Goal: Task Accomplishment & Management: Complete application form

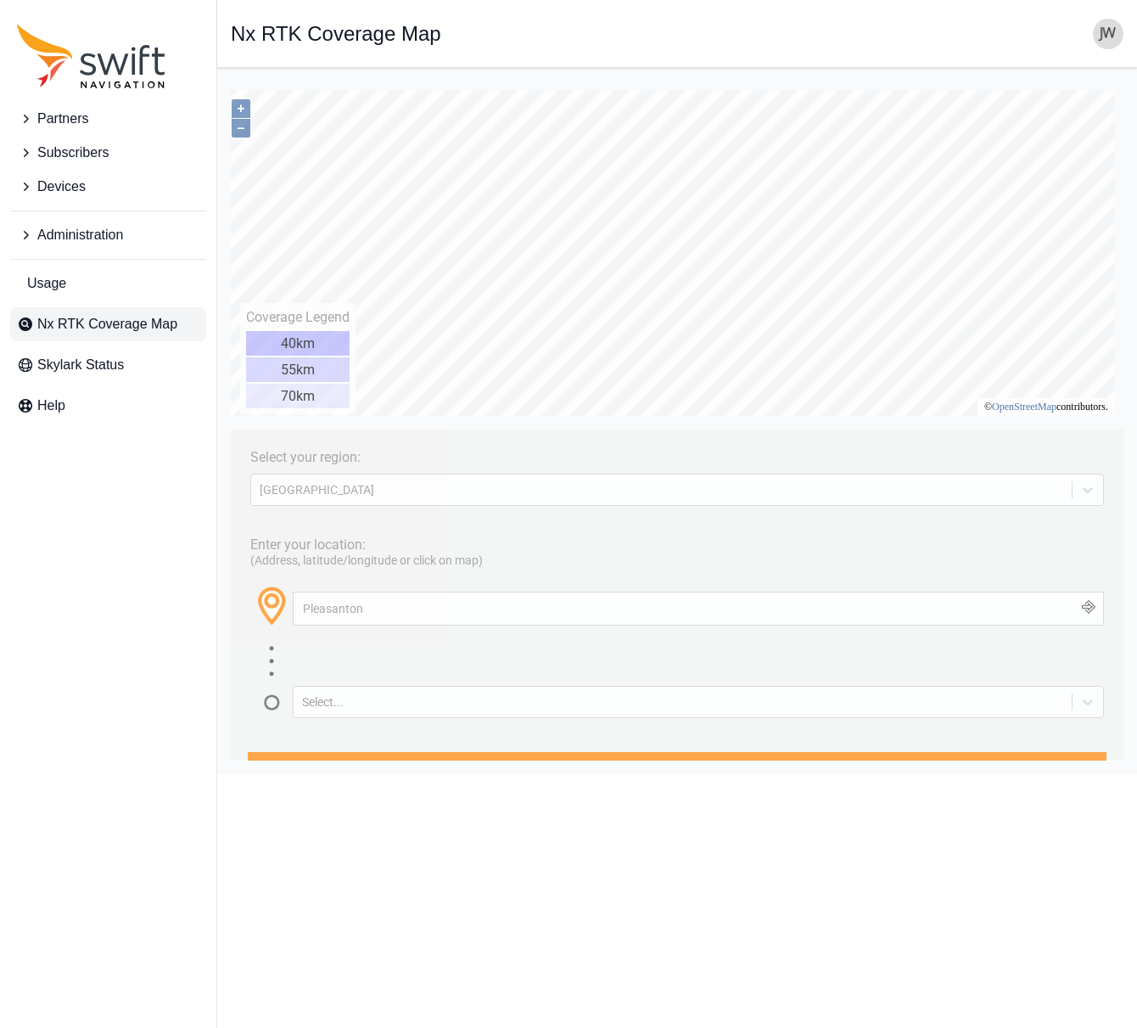
click at [76, 120] on span "Partners" at bounding box center [62, 119] width 51 height 20
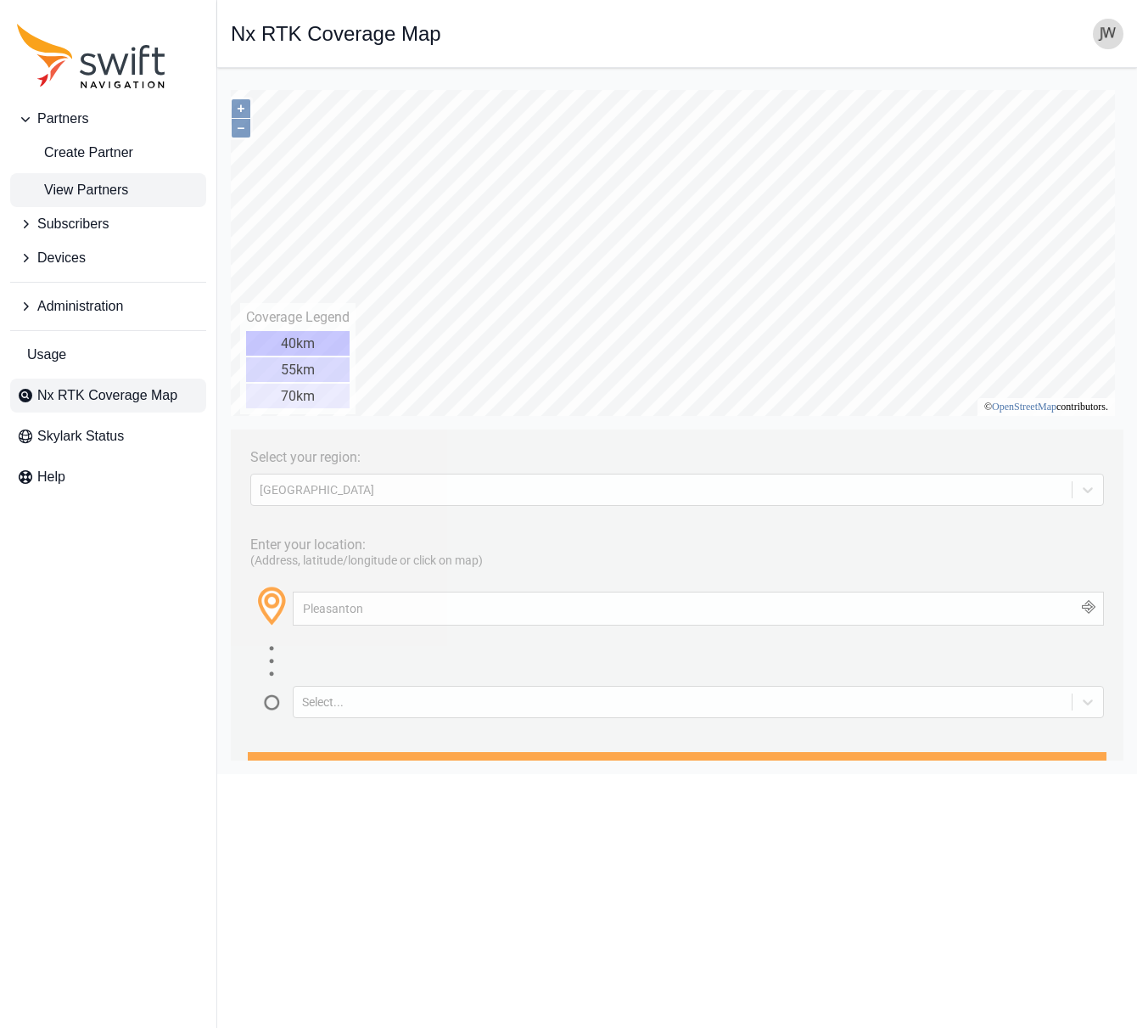
click at [72, 185] on span "View Partners" at bounding box center [72, 190] width 111 height 20
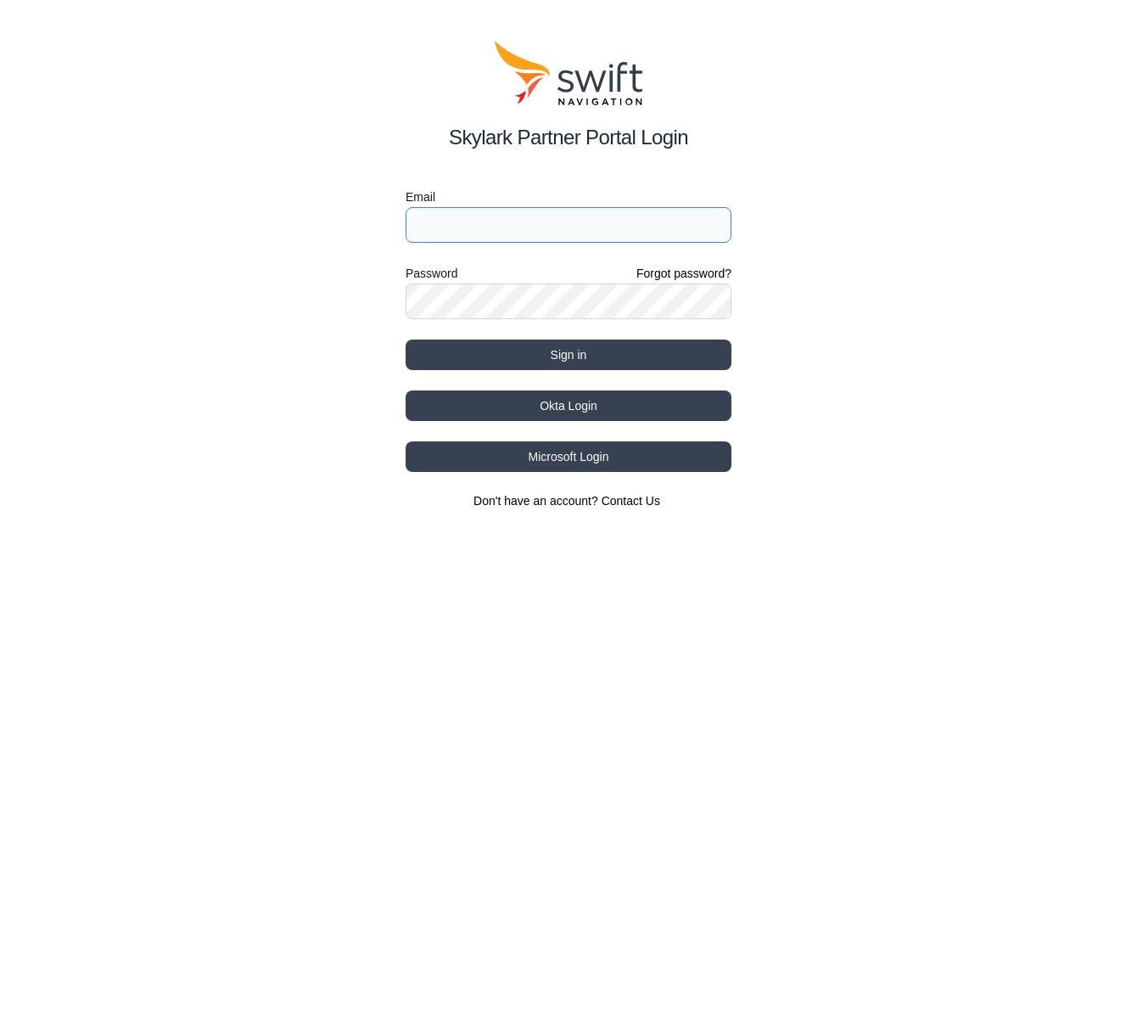
type input "jwhite@swift-nav.com"
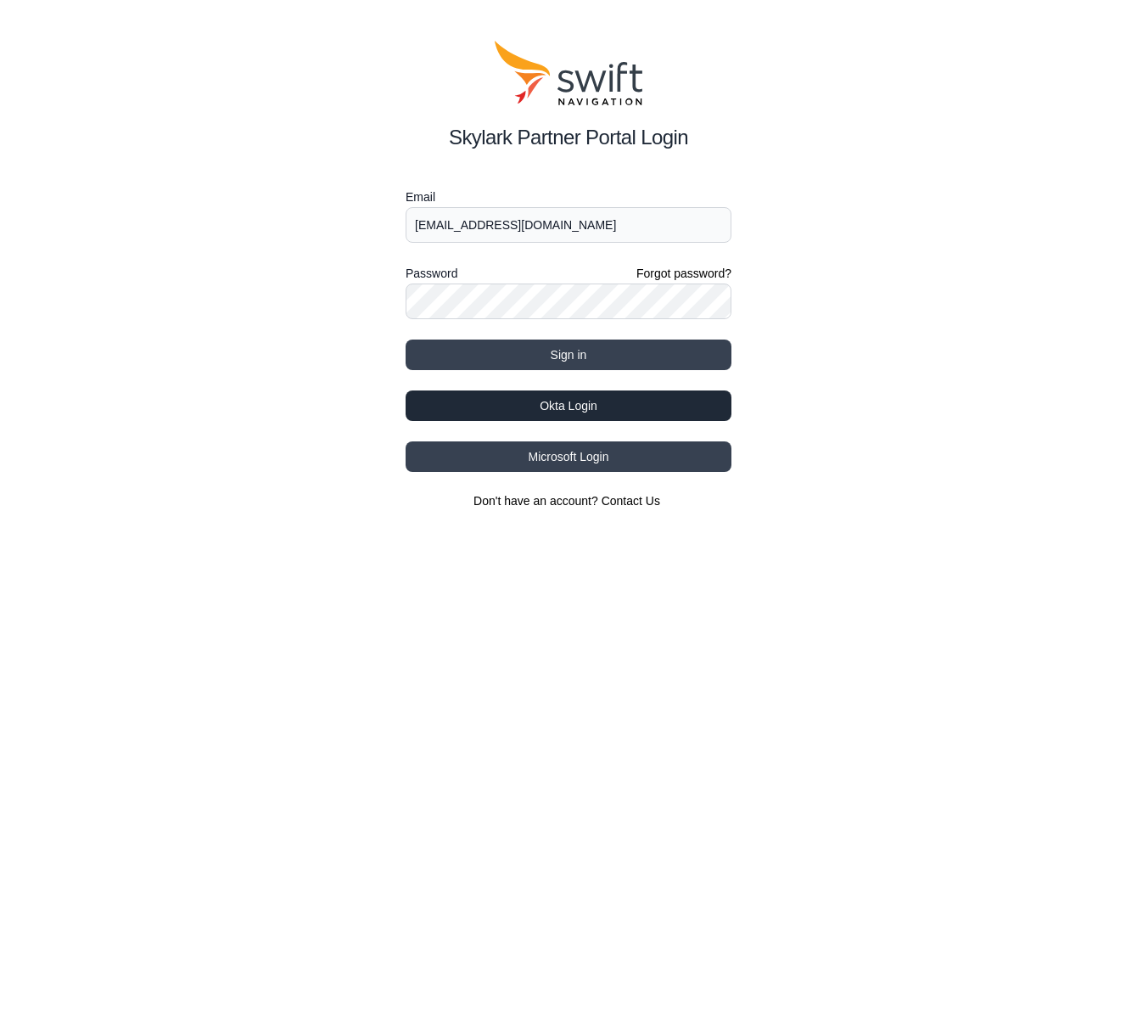
click at [571, 407] on button "Okta Login" at bounding box center [569, 405] width 326 height 31
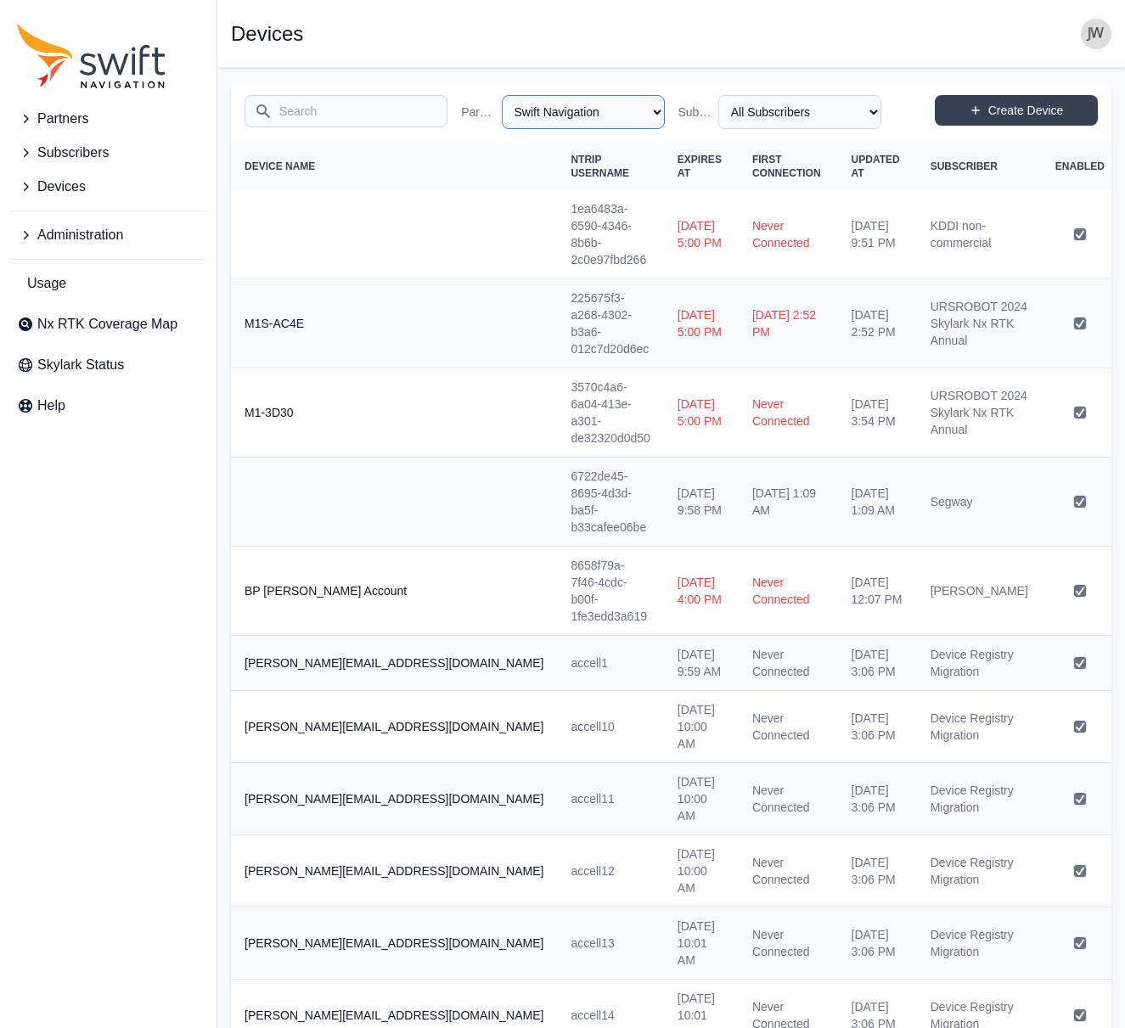
select select "ab3272ce-40d0-4c94-a524-96a758ab755c"
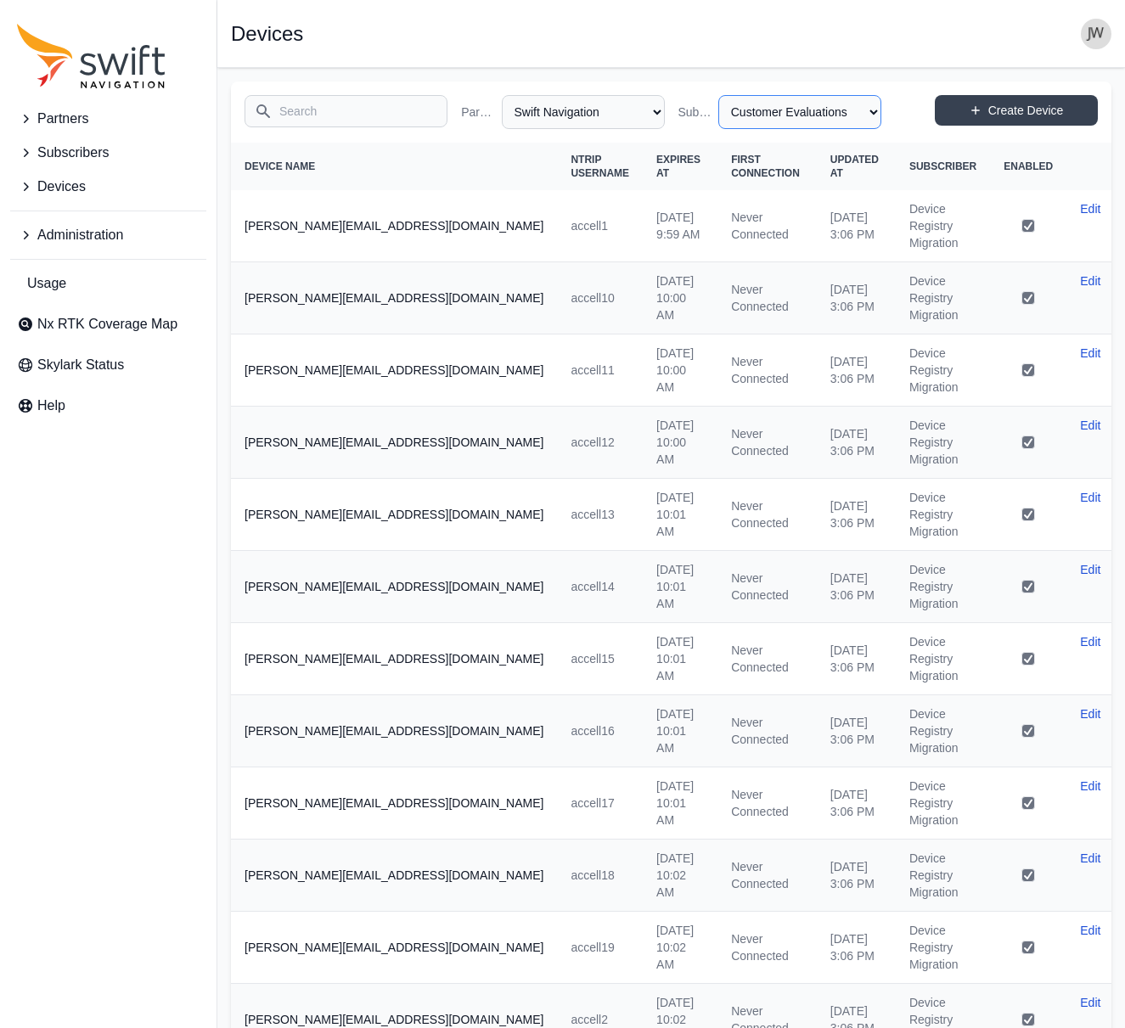
select select "b08fe607-8061-4d54-a8c6-9510cda8b11f"
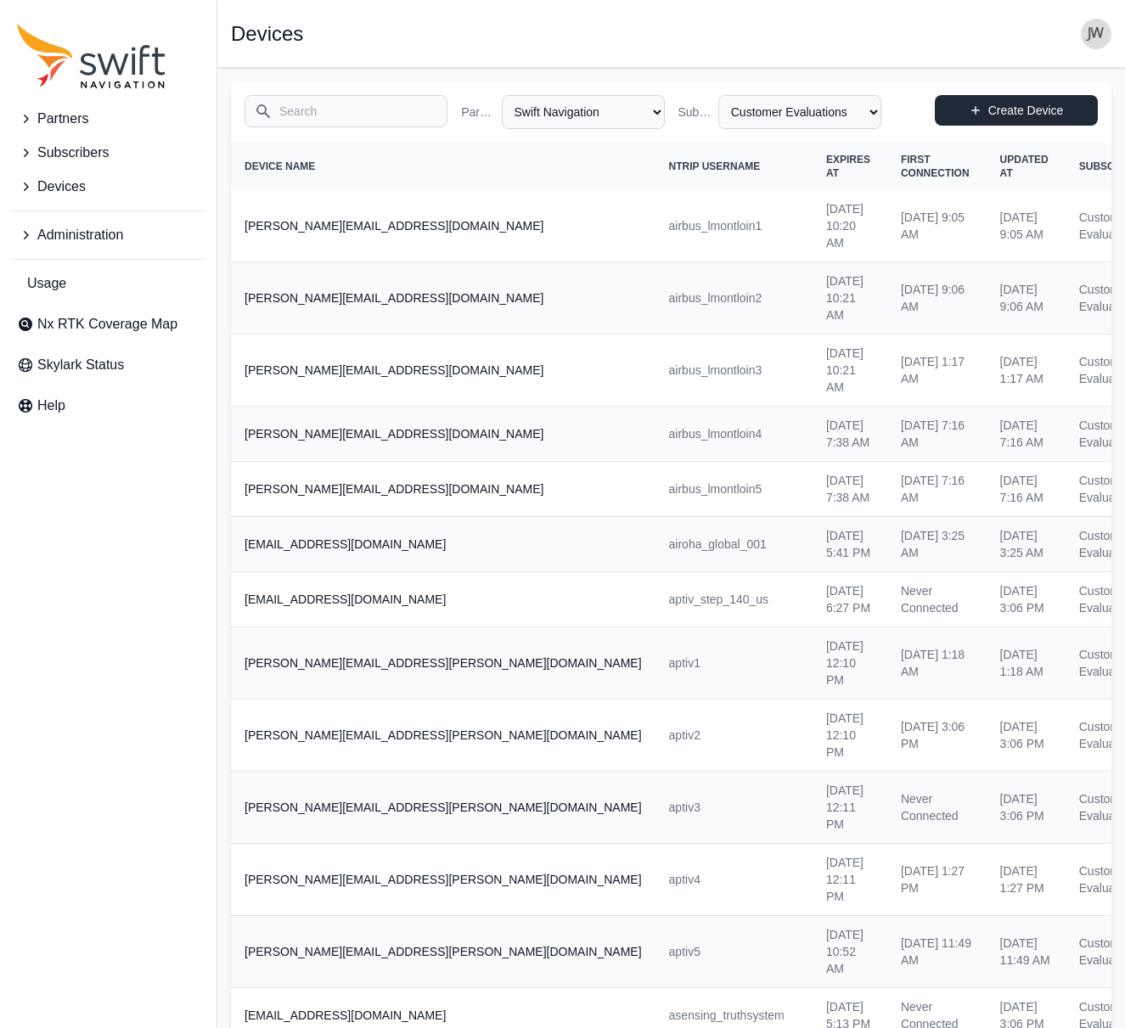
click at [995, 109] on link "Create Device" at bounding box center [1015, 110] width 163 height 31
select select "ab3272ce-40d0-4c94-a524-96a758ab755c"
select select "b08fe607-8061-4d54-a8c6-9510cda8b11f"
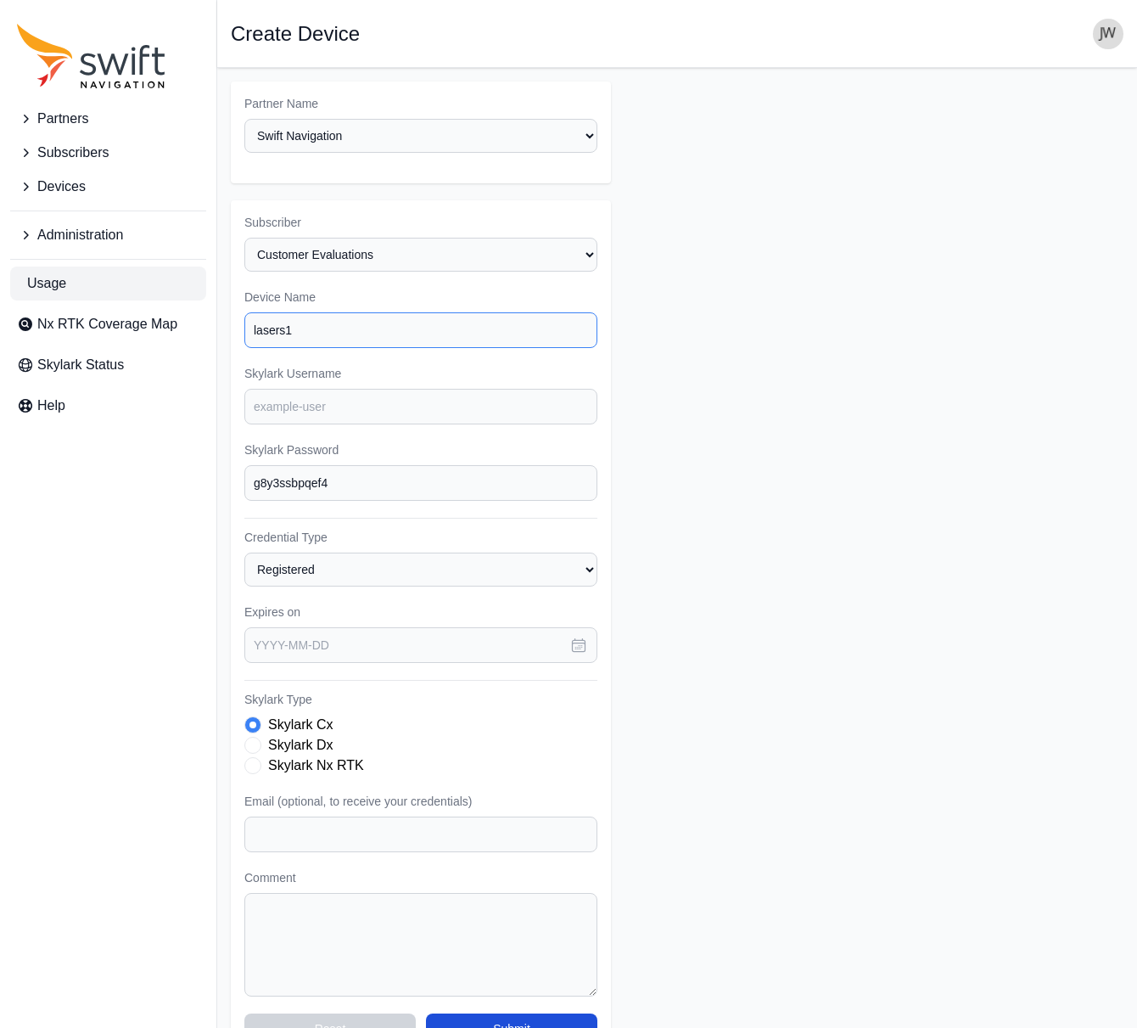
drag, startPoint x: 346, startPoint y: 300, endPoint x: 132, endPoint y: 297, distance: 213.9
click at [132, 297] on div "Partners Subscribers Devices Administration Usage Nx RTK Coverage Map Skylark S…" at bounding box center [568, 569] width 1137 height 1003
type input "laserscanning evaluation 1"
click at [282, 389] on input "Skylark Username" at bounding box center [420, 407] width 353 height 36
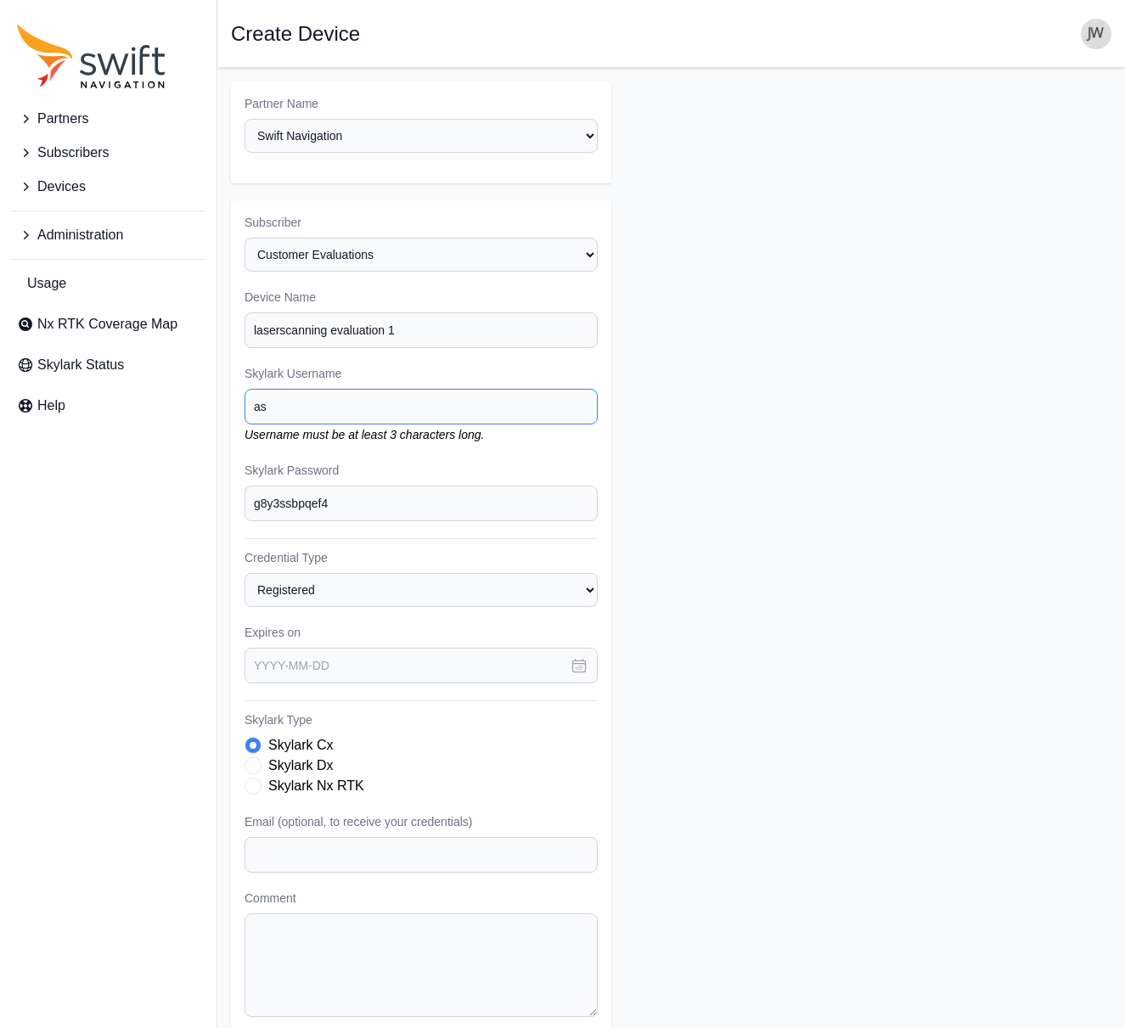
type input "a"
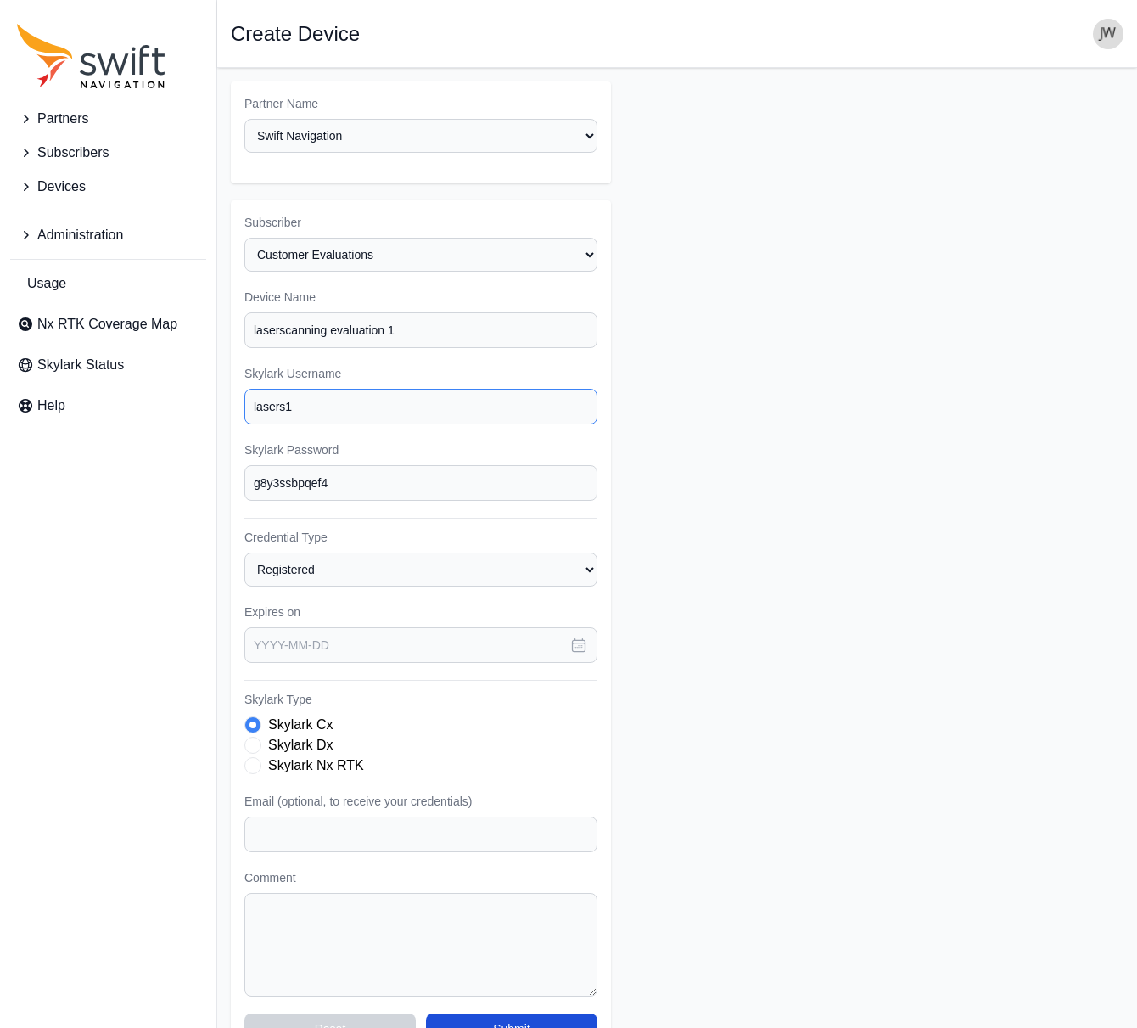
type input "lasers1"
click at [255, 757] on span "Skylark Type" at bounding box center [252, 765] width 17 height 17
click at [580, 637] on icon "button" at bounding box center [578, 645] width 17 height 17
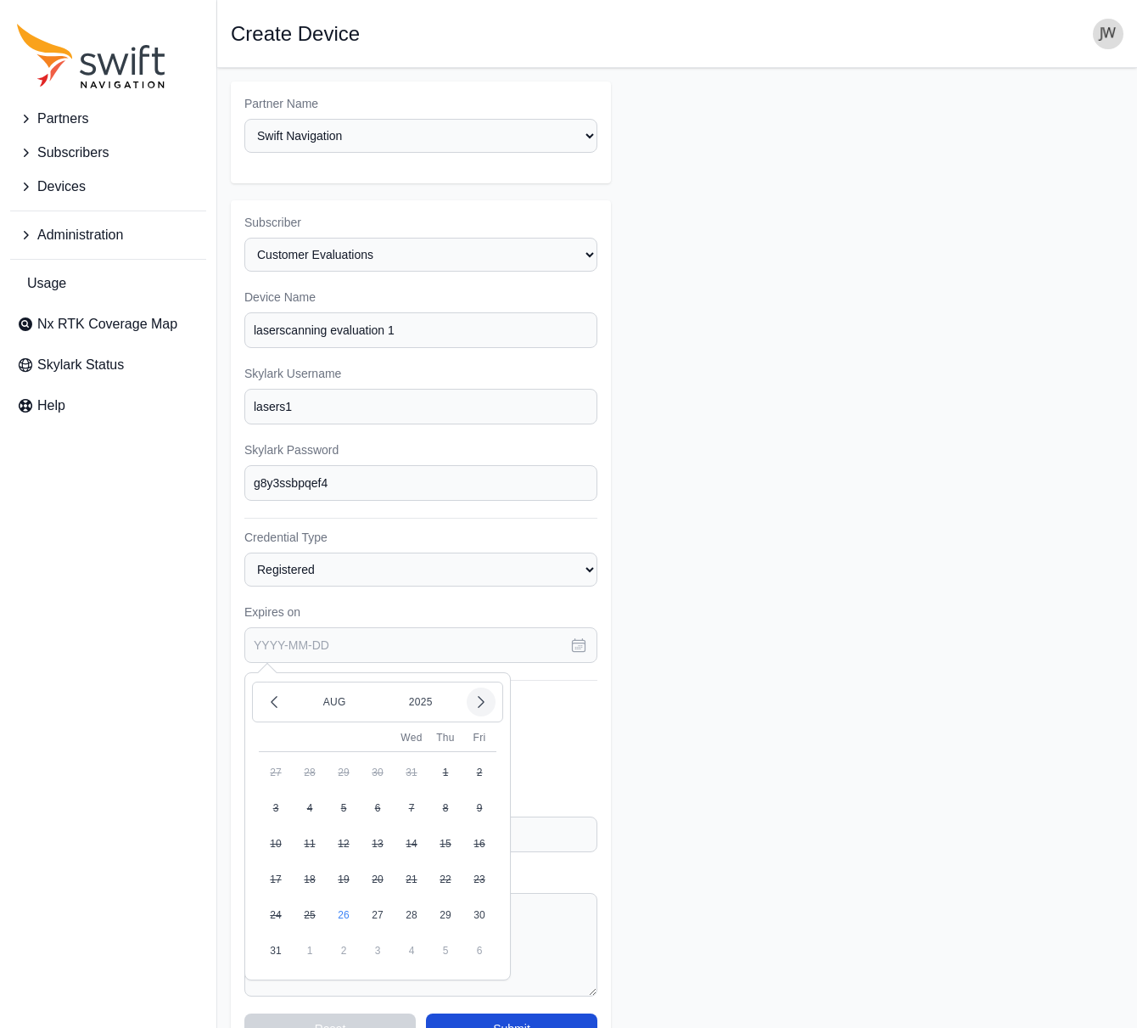
click at [485, 693] on icon "button" at bounding box center [481, 701] width 17 height 17
click at [346, 898] on button "30" at bounding box center [344, 915] width 34 height 34
type input "[DATE]"
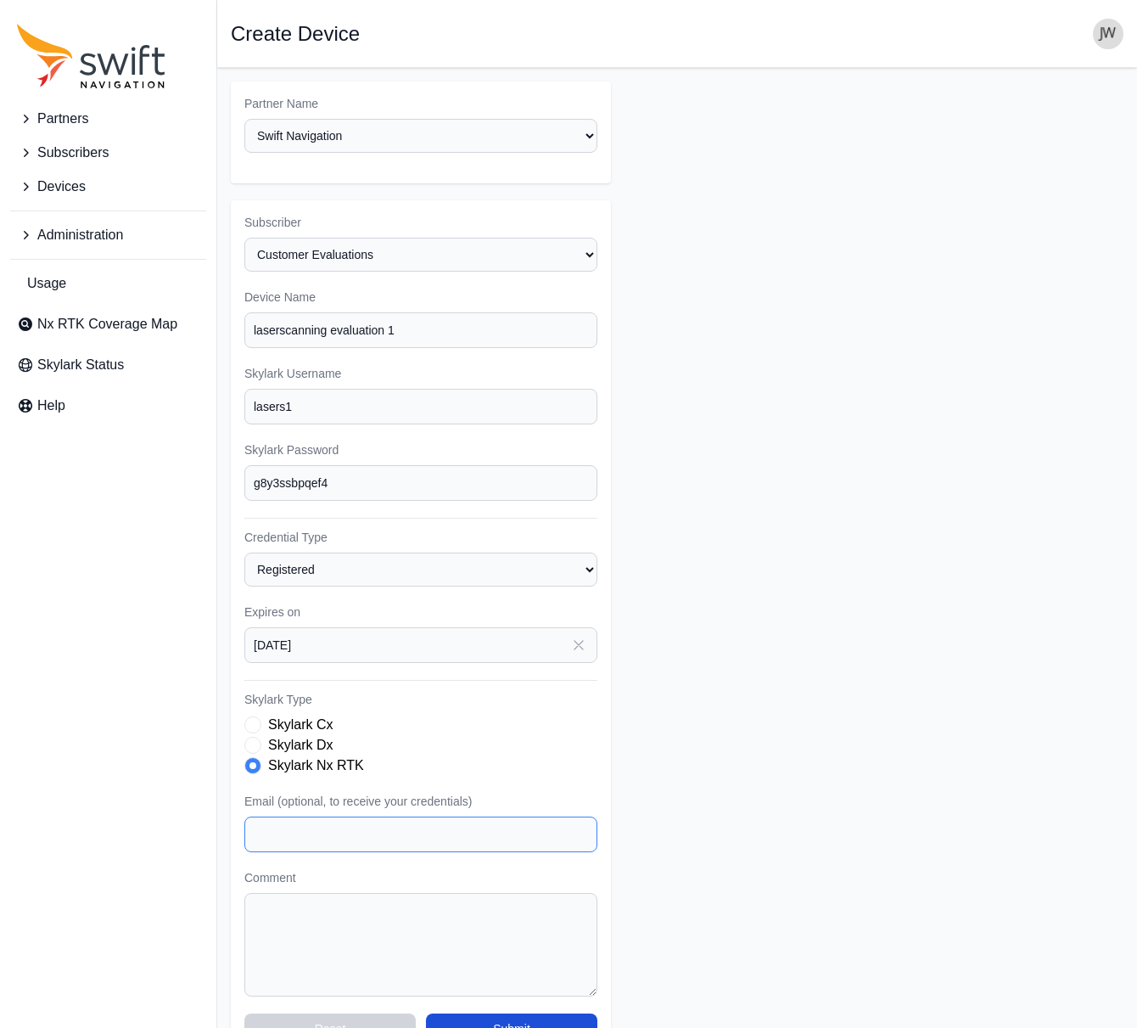
paste input "[EMAIL_ADDRESS][PERSON_NAME][DOMAIN_NAME]"
type input "[EMAIL_ADDRESS][PERSON_NAME][DOMAIN_NAME]"
click at [519, 1013] on button "Submit" at bounding box center [511, 1028] width 171 height 31
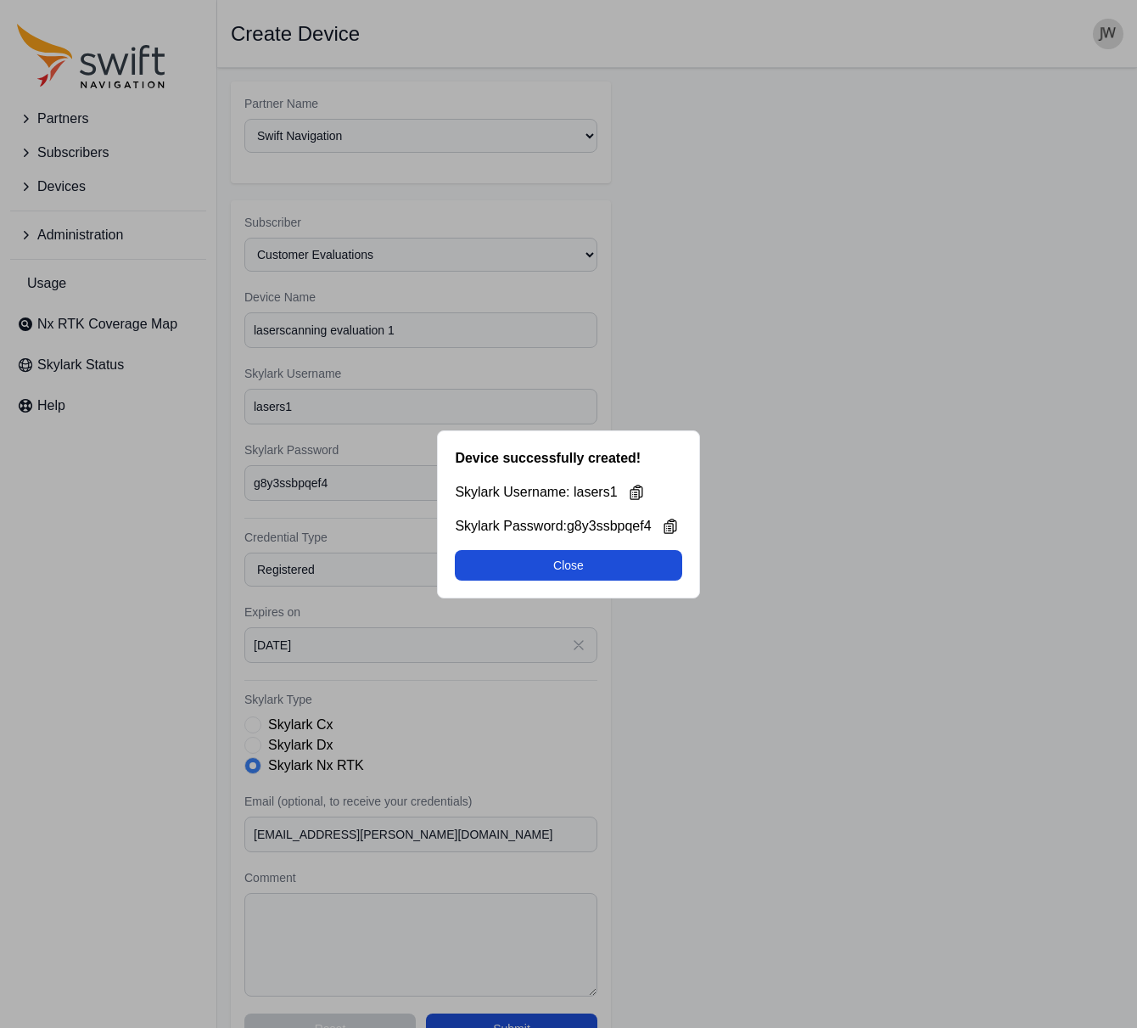
click at [565, 567] on button "Close" at bounding box center [568, 565] width 227 height 31
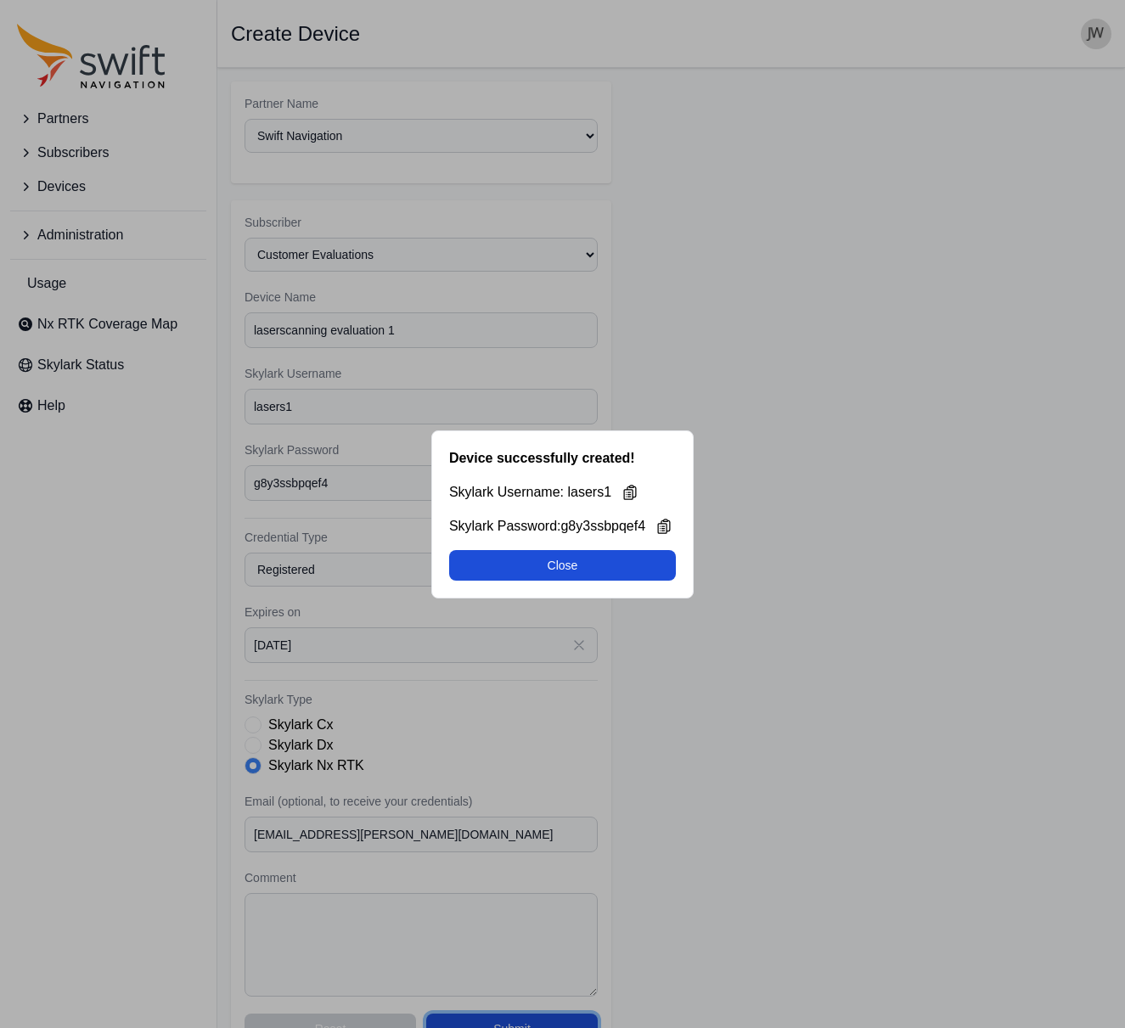
select select "ab3272ce-40d0-4c94-a524-96a758ab755c"
select select "b08fe607-8061-4d54-a8c6-9510cda8b11f"
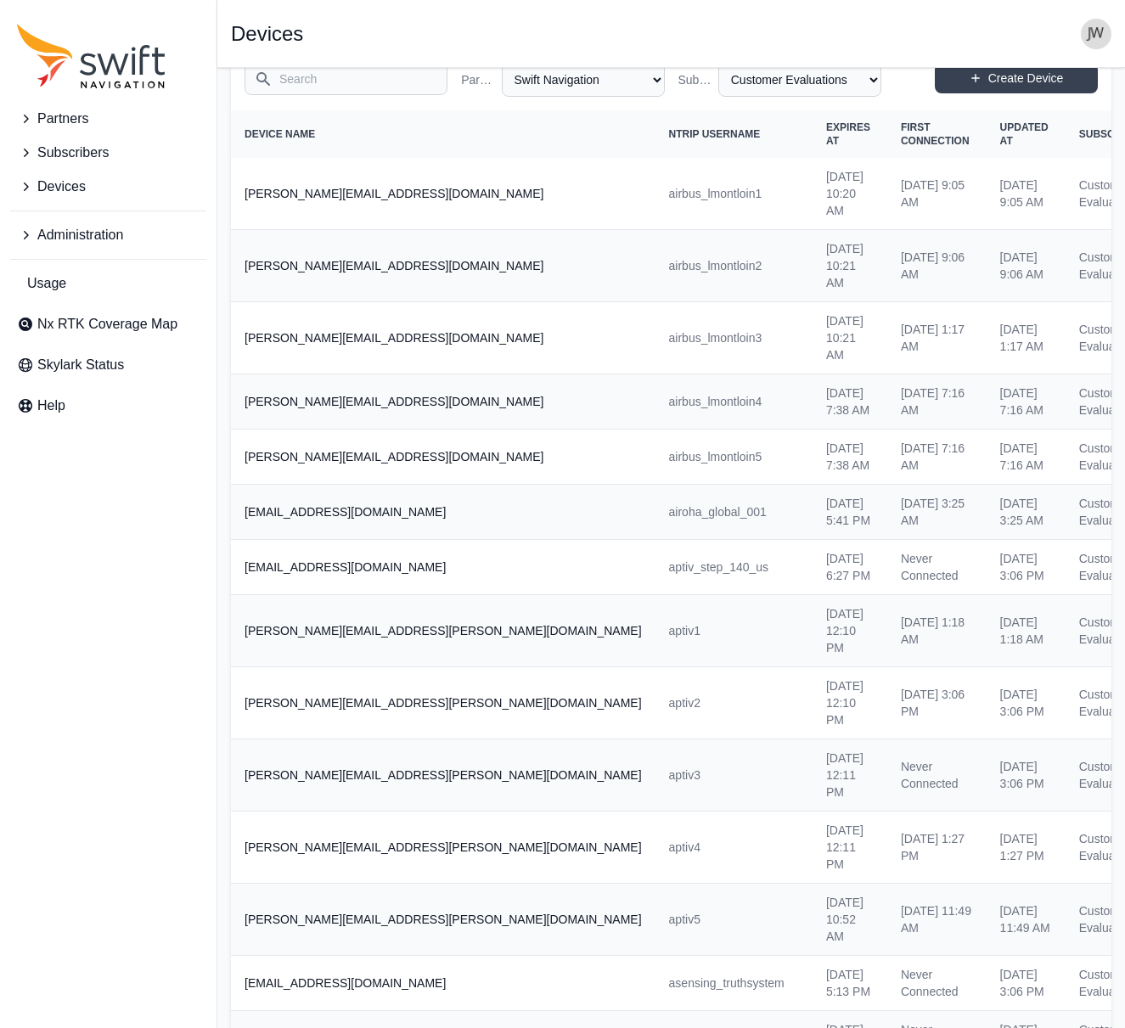
scroll to position [911, 0]
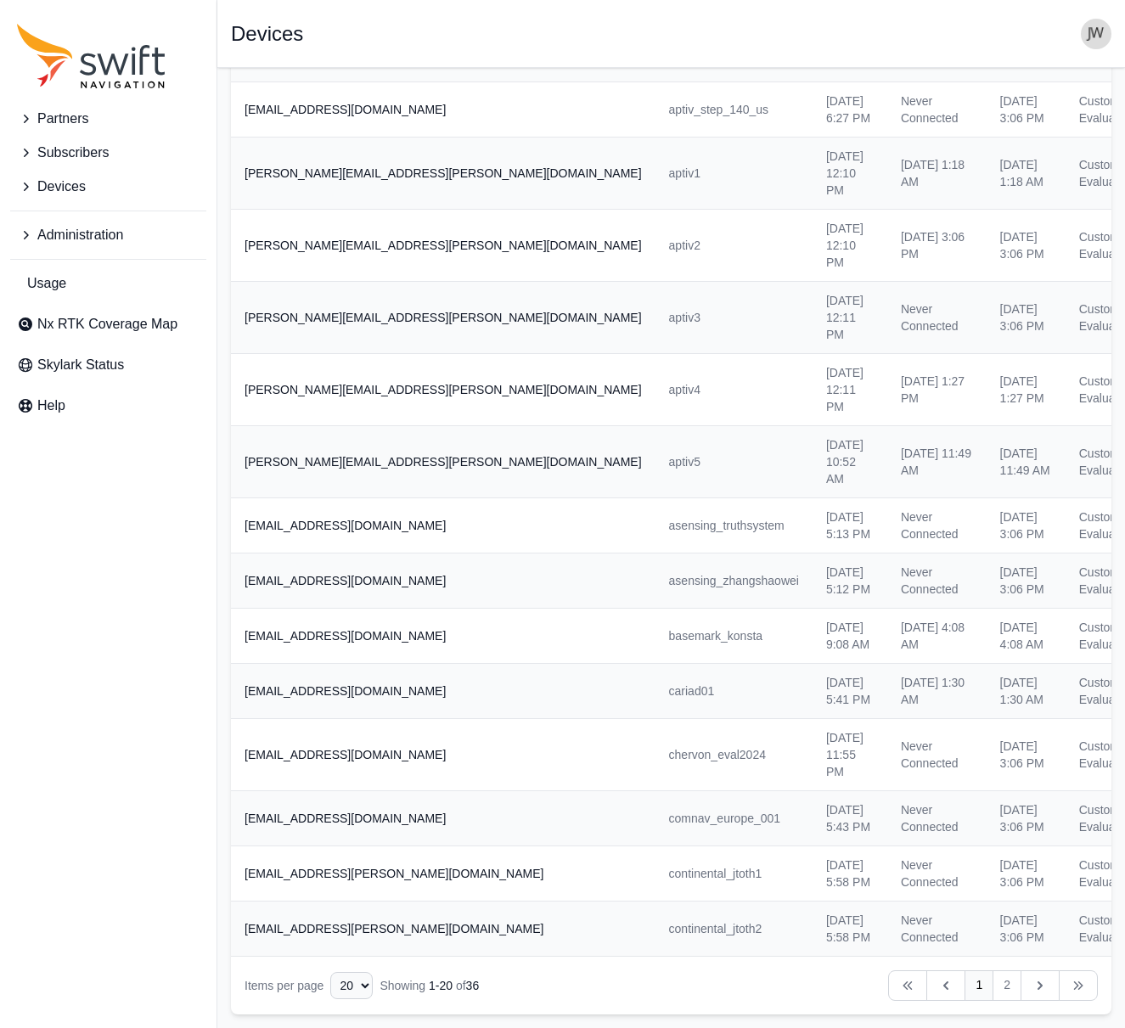
click at [975, 990] on link "1" at bounding box center [978, 985] width 29 height 31
click at [1012, 983] on link "2" at bounding box center [1006, 985] width 29 height 31
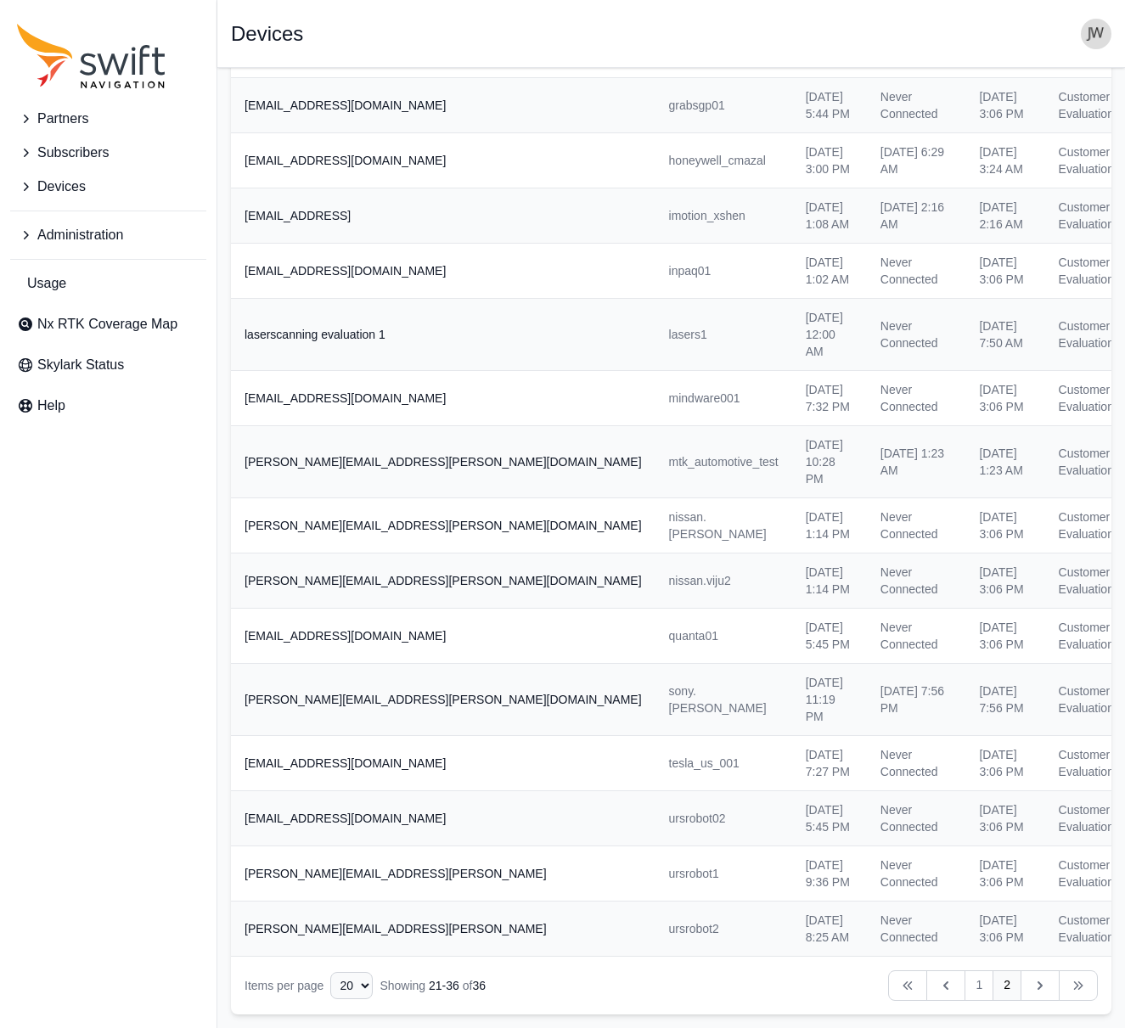
scroll to position [165, 0]
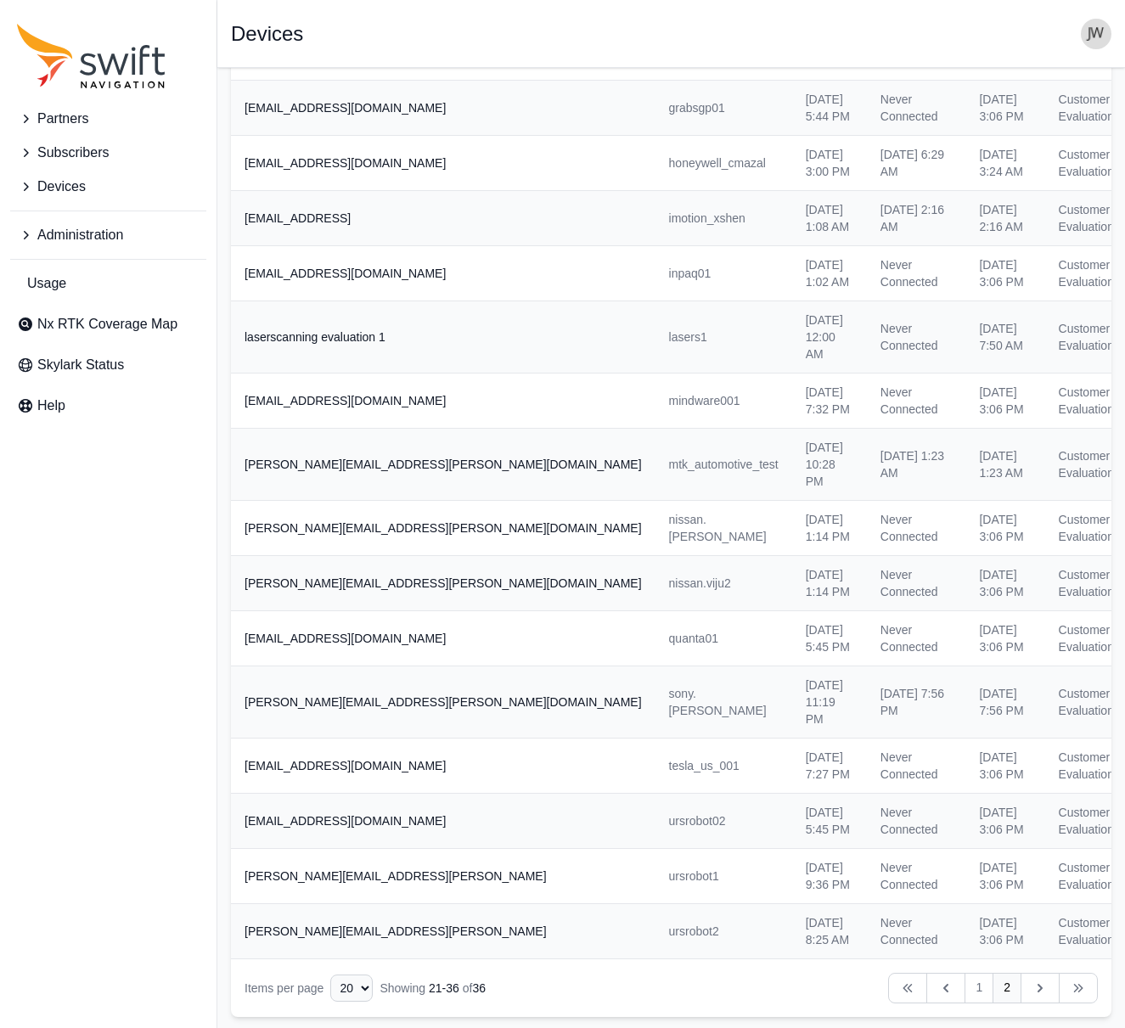
click at [390, 334] on th "laserscanning evaluation 1" at bounding box center [443, 337] width 424 height 72
drag, startPoint x: 390, startPoint y: 334, endPoint x: 241, endPoint y: 339, distance: 148.6
click at [241, 339] on th "laserscanning evaluation 1" at bounding box center [443, 337] width 424 height 72
copy th "laserscanning evaluation 1"
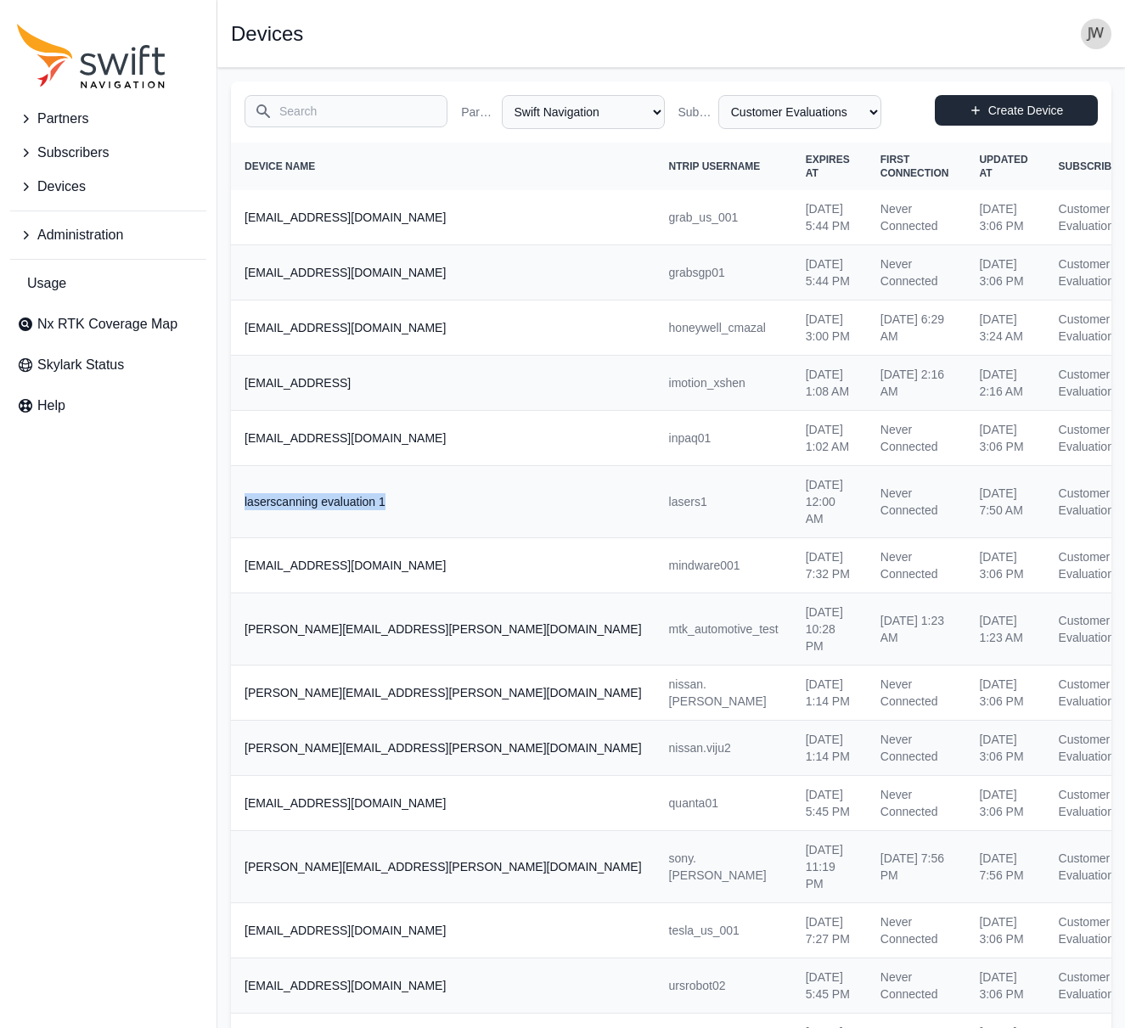
click at [1030, 107] on link "Create Device" at bounding box center [1015, 110] width 163 height 31
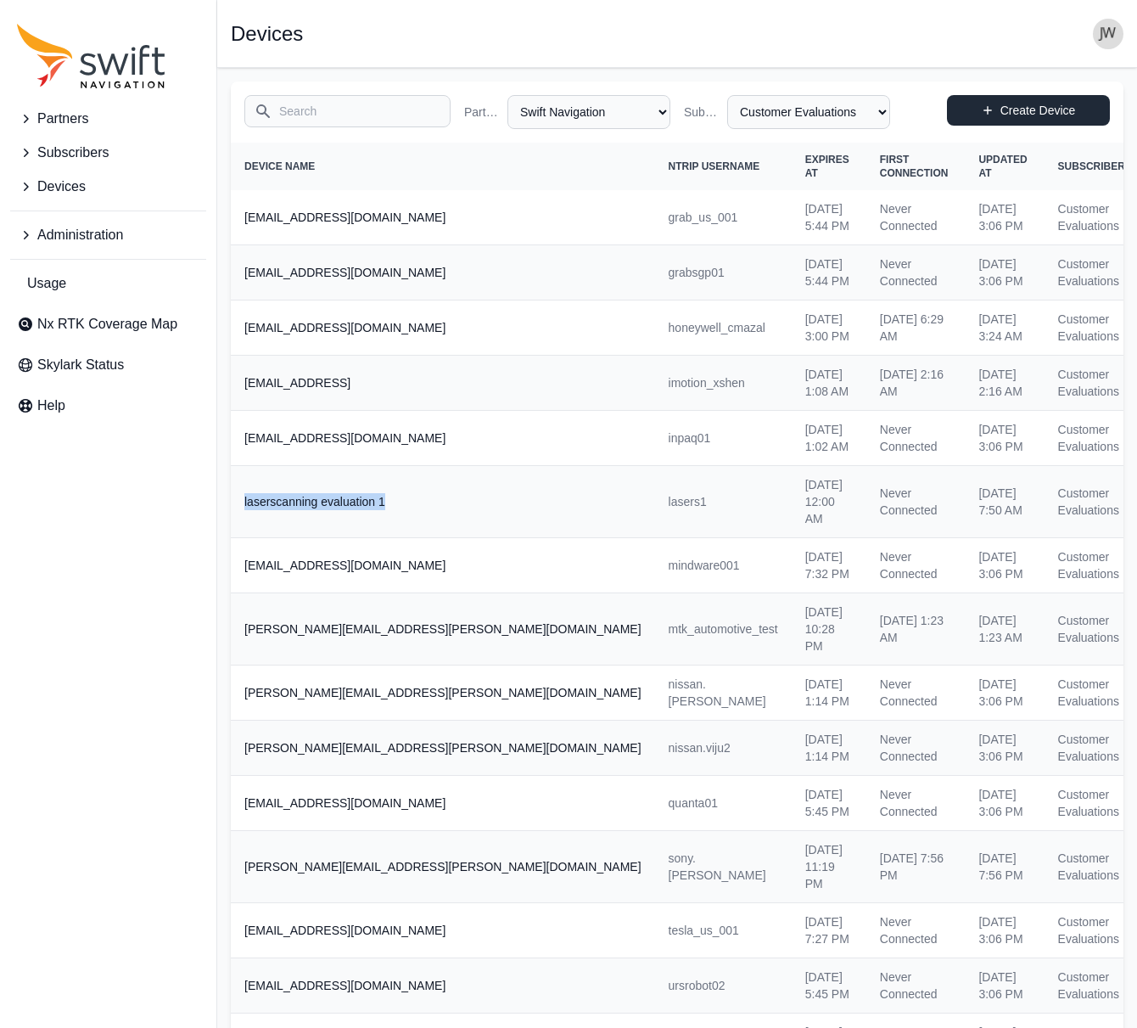
select select "ab3272ce-40d0-4c94-a524-96a758ab755c"
select select "b08fe607-8061-4d54-a8c6-9510cda8b11f"
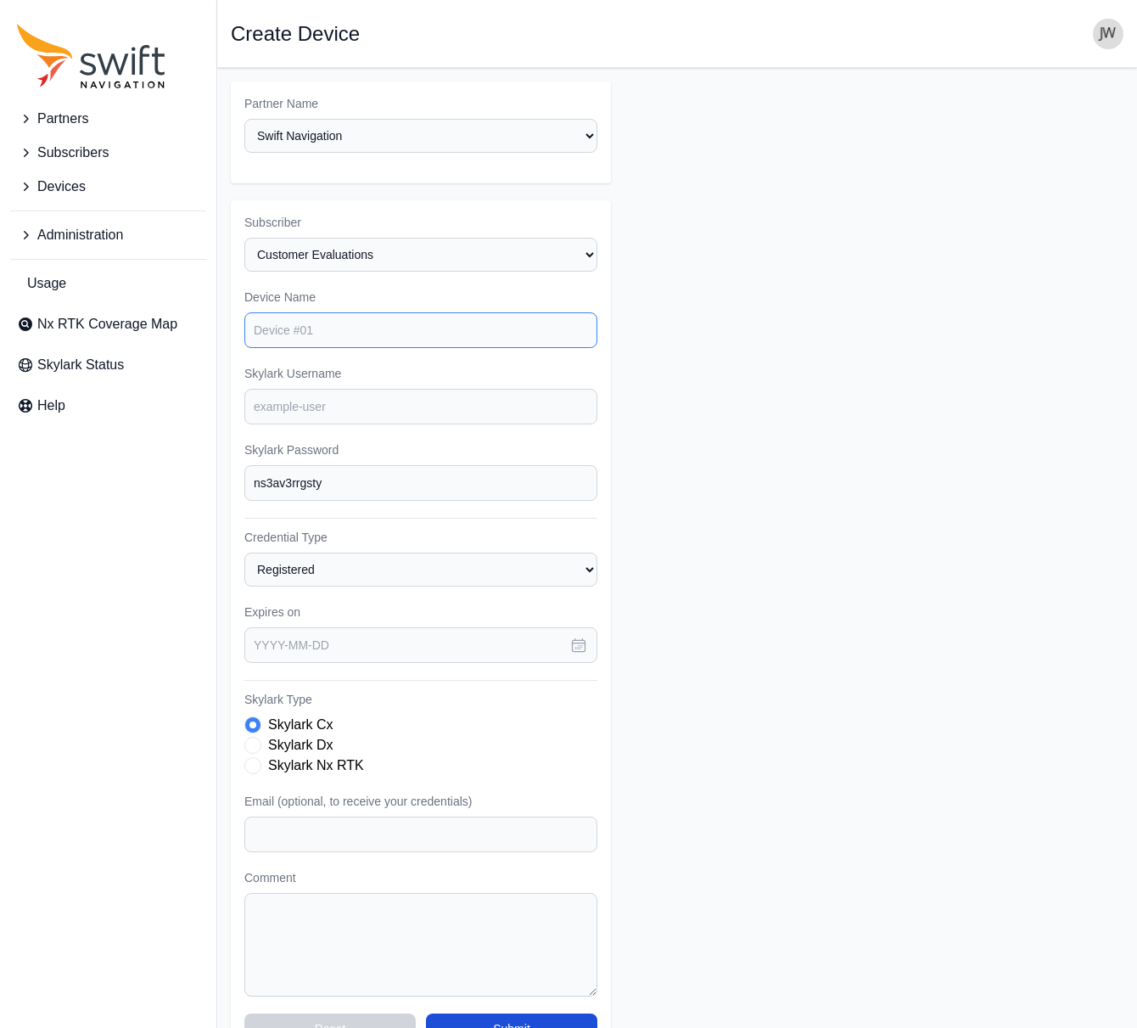
paste input "laserscanning evaluation 1"
type input "laserscanning evaluation 2"
click at [310, 389] on input "Skylark Username" at bounding box center [420, 407] width 353 height 36
type input "lasers2"
click at [547, 627] on input "text" at bounding box center [420, 645] width 353 height 36
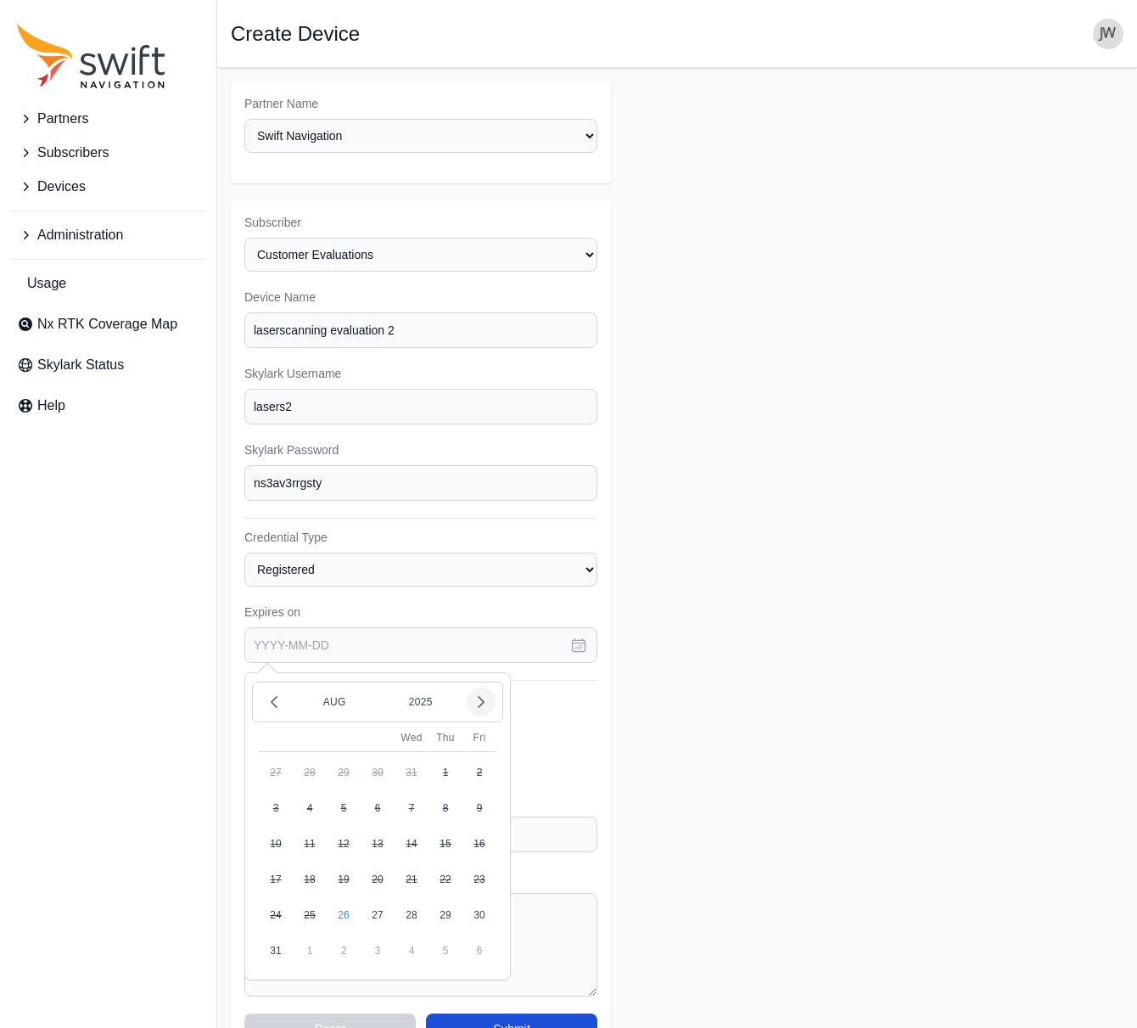
click at [481, 697] on icon "button" at bounding box center [481, 702] width 5 height 11
click at [344, 898] on button "30" at bounding box center [344, 915] width 34 height 34
type input "[DATE]"
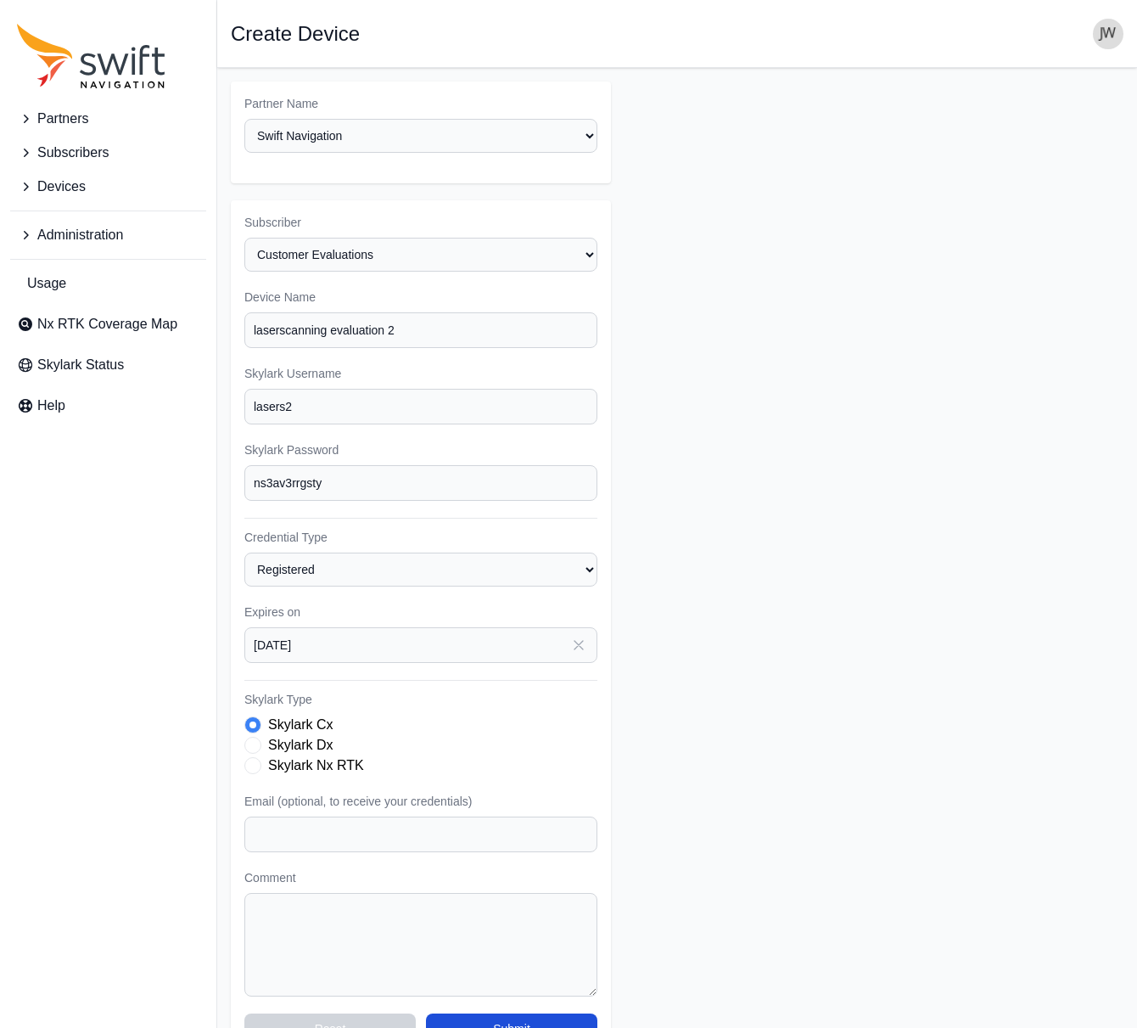
click at [255, 757] on span "Skylark Type" at bounding box center [252, 765] width 17 height 17
paste input "[EMAIL_ADDRESS][PERSON_NAME][DOMAIN_NAME]"
type input "[EMAIL_ADDRESS][PERSON_NAME][DOMAIN_NAME]"
click at [496, 1013] on button "Submit" at bounding box center [511, 1028] width 171 height 31
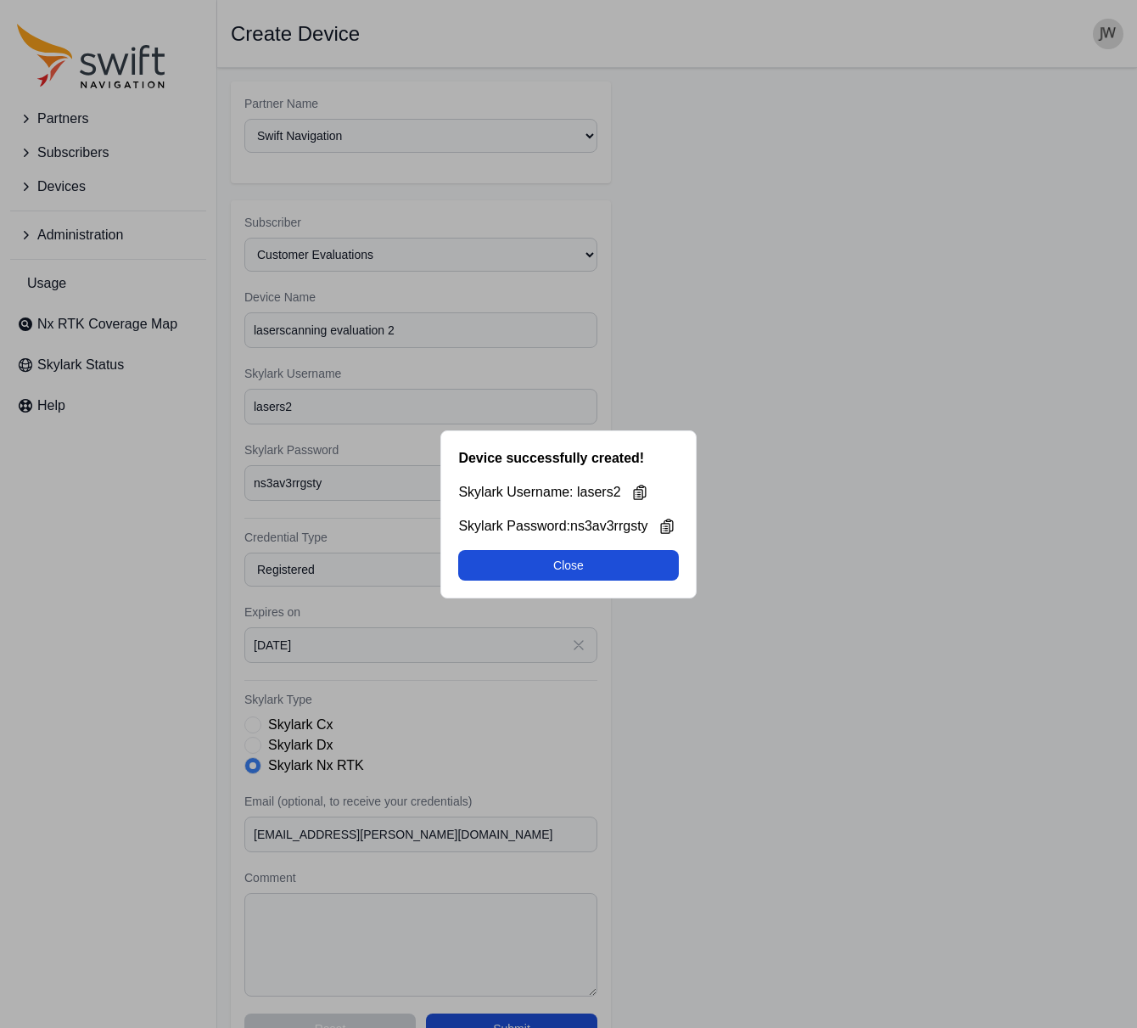
click at [566, 569] on button "Close" at bounding box center [568, 565] width 220 height 31
select select "ab3272ce-40d0-4c94-a524-96a758ab755c"
select select "b08fe607-8061-4d54-a8c6-9510cda8b11f"
